Goal: Task Accomplishment & Management: Manage account settings

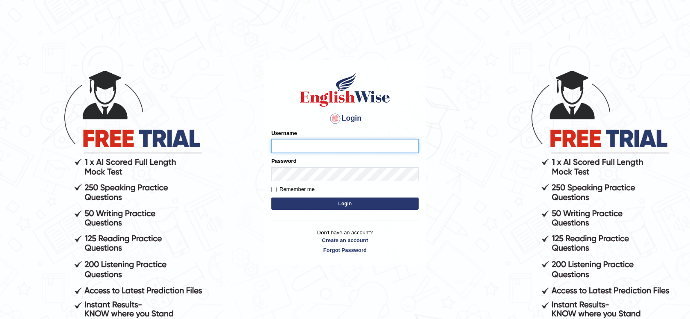
type input "krishnagpal555"
click at [3, 87] on body "Login Please fix the following errors: Username krishnagpal555 Password Remembe…" at bounding box center [345, 193] width 690 height 319
